Goal: Navigation & Orientation: Find specific page/section

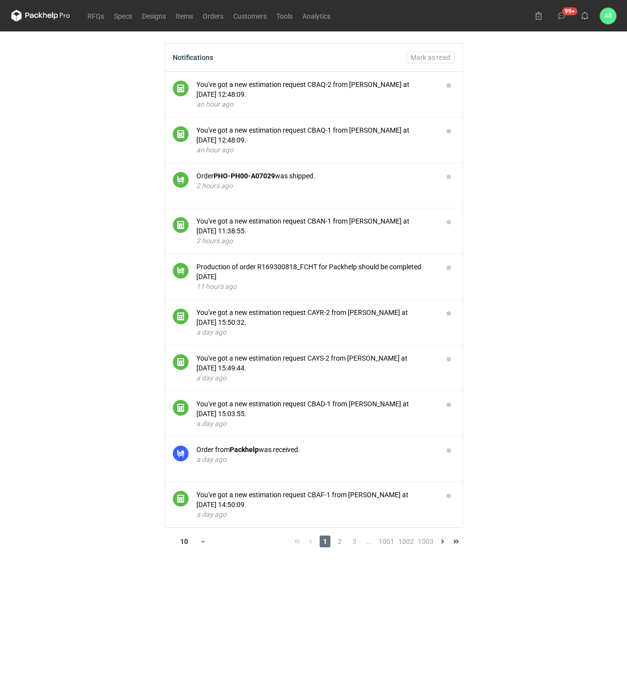
click at [538, 156] on main "Notifications Mark as read You've got a new estimation request CBAQ-2 from Maci…" at bounding box center [313, 355] width 613 height 648
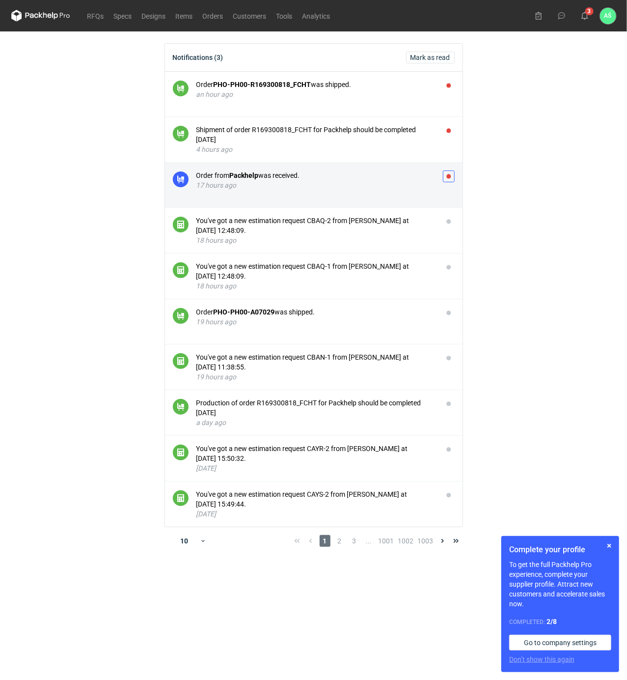
click at [449, 179] on button "button" at bounding box center [449, 176] width 12 height 12
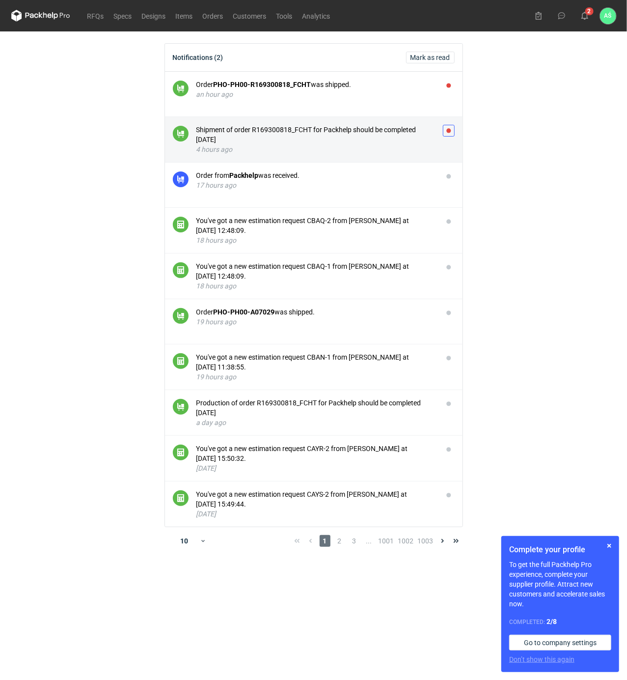
click at [450, 128] on button "button" at bounding box center [449, 131] width 12 height 12
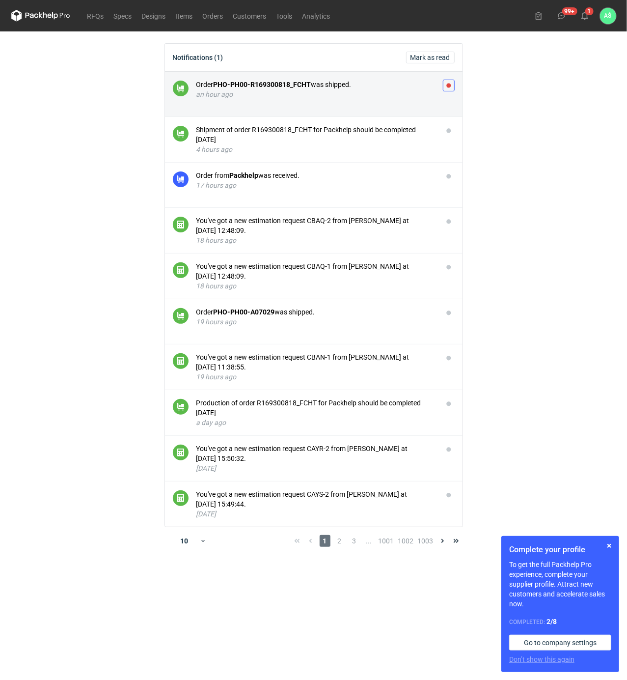
click at [450, 85] on button "button" at bounding box center [449, 86] width 12 height 12
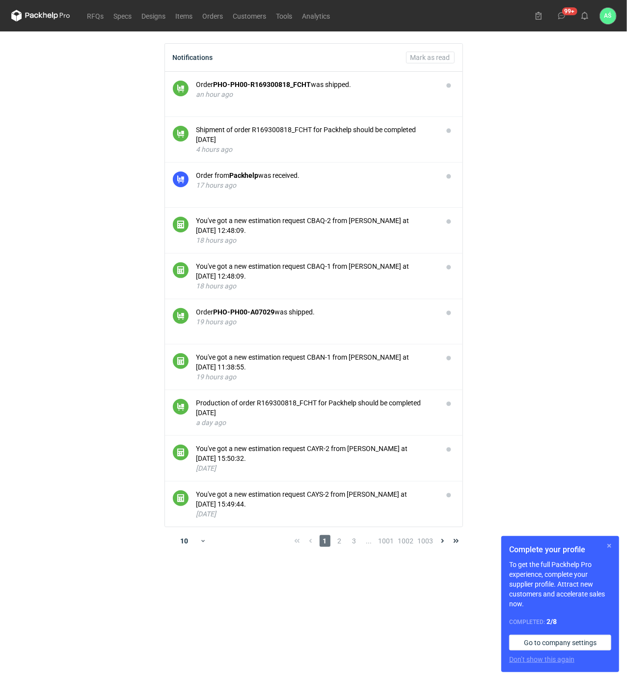
click at [610, 545] on button "button" at bounding box center [610, 546] width 12 height 12
